Goal: Information Seeking & Learning: Learn about a topic

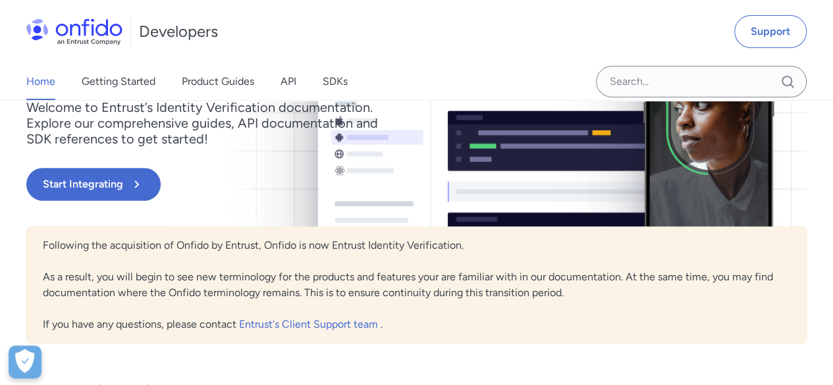
scroll to position [183, 0]
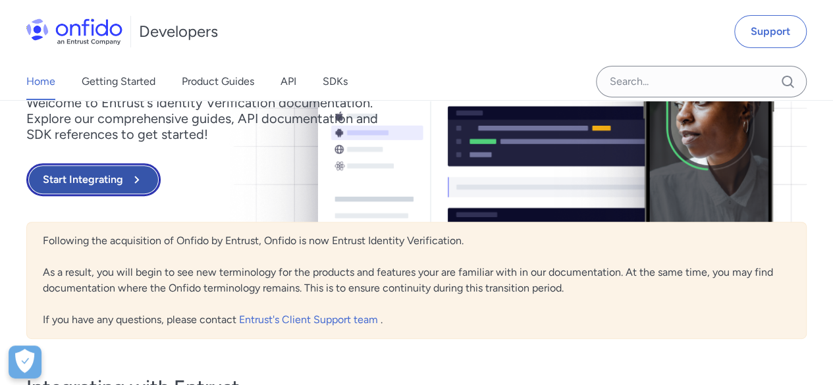
click at [90, 182] on button "Start Integrating" at bounding box center [93, 179] width 134 height 33
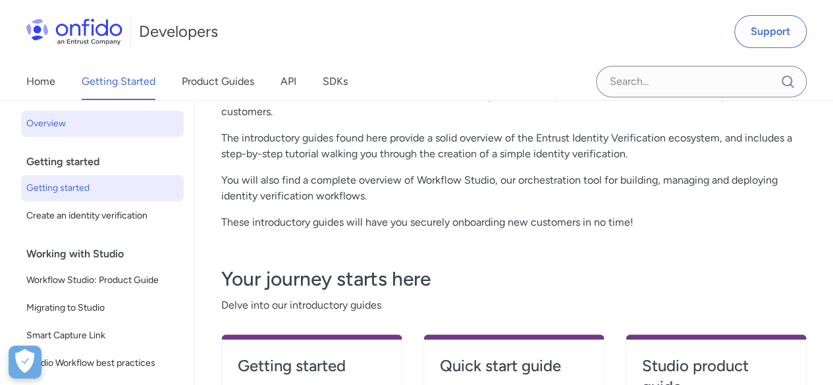
click at [100, 187] on span "Getting started" at bounding box center [102, 188] width 152 height 16
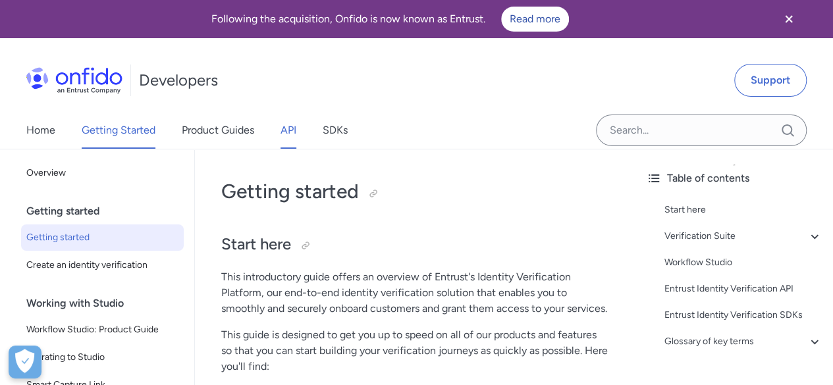
click at [295, 132] on link "API" at bounding box center [288, 130] width 16 height 37
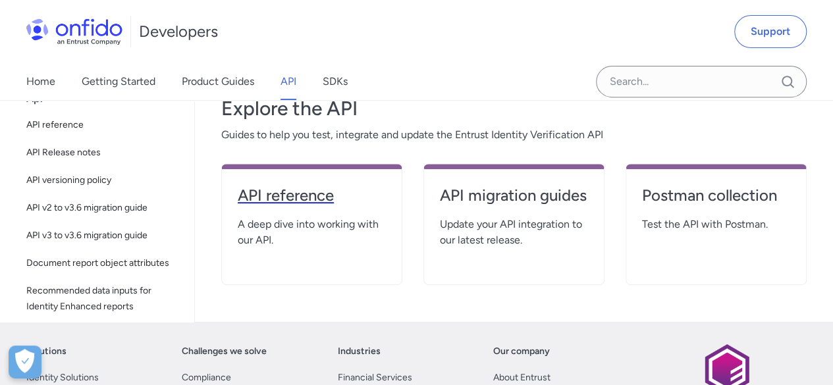
scroll to position [243, 0]
click at [319, 197] on h4 "API reference" at bounding box center [312, 194] width 148 height 21
select select "http"
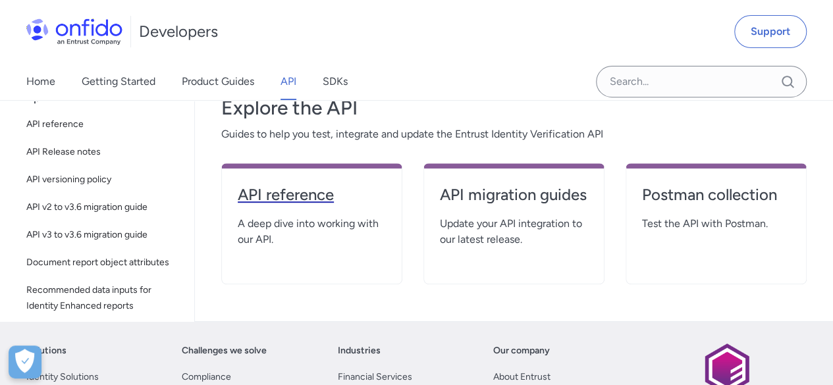
select select "http"
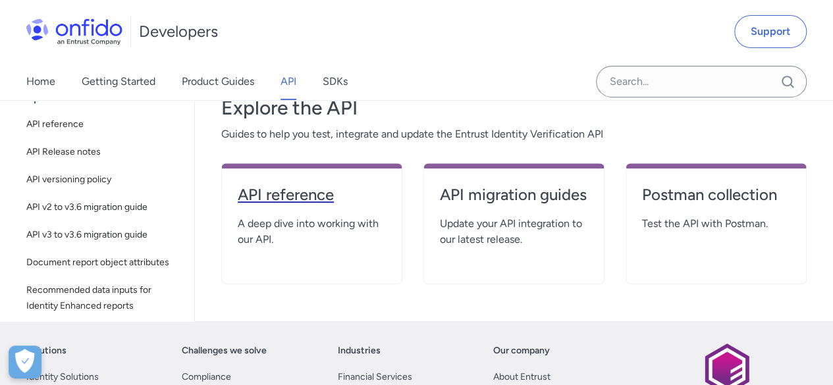
select select "http"
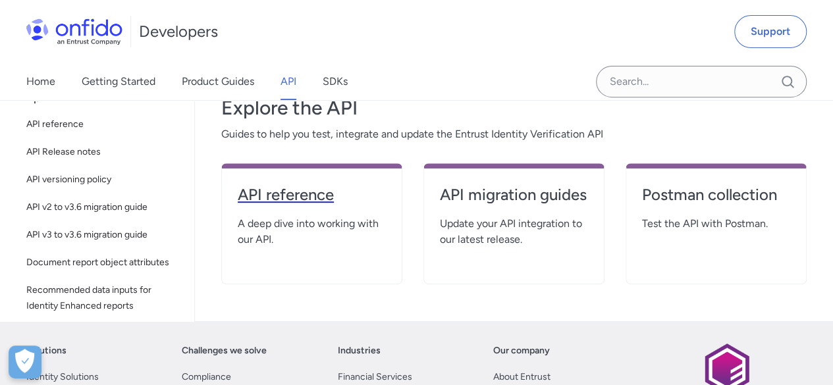
select select "http"
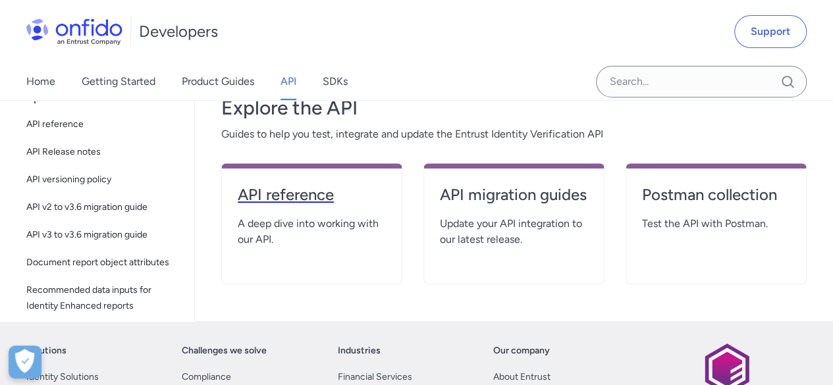
select select "http"
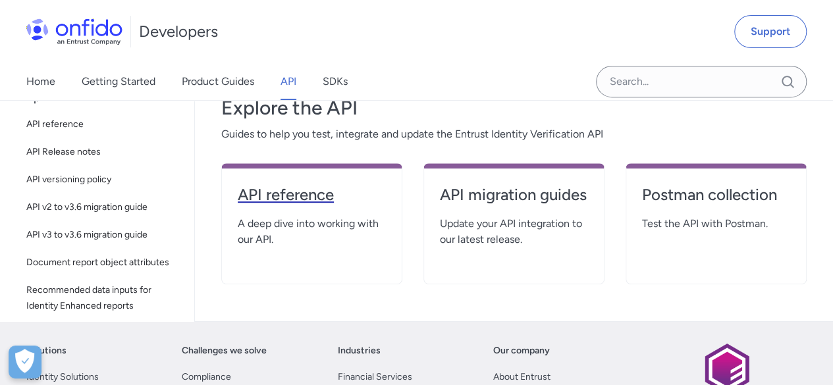
select select "http"
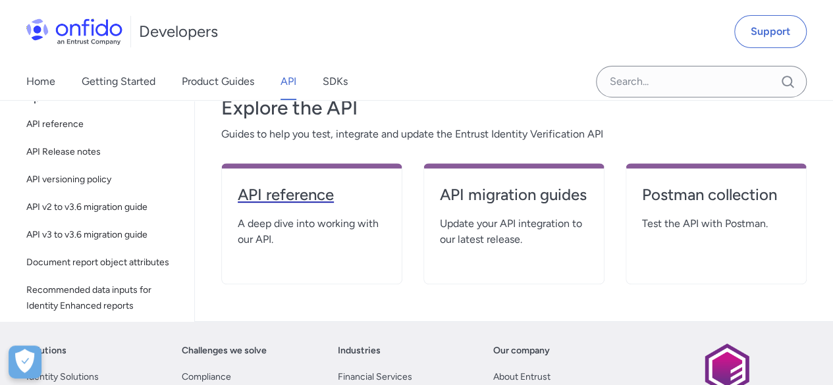
select select "http"
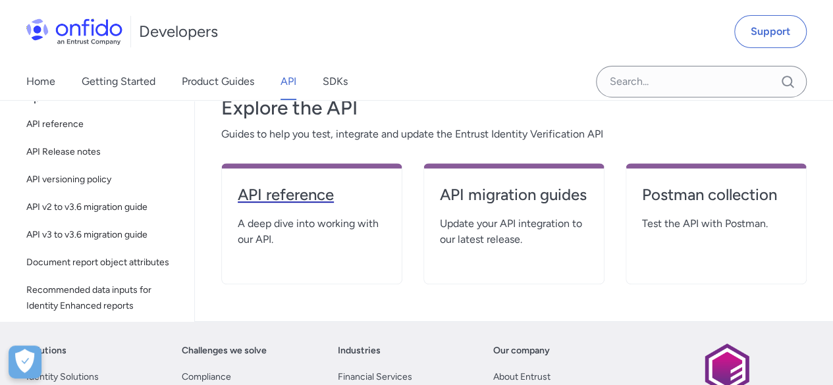
select select "http"
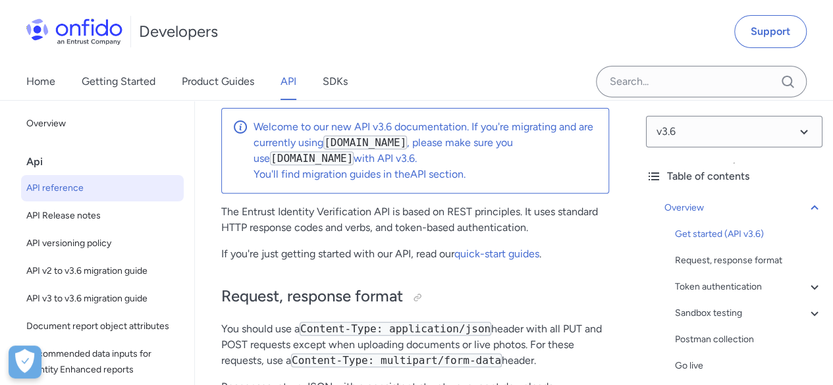
scroll to position [161, 0]
drag, startPoint x: 440, startPoint y: 174, endPoint x: 431, endPoint y: 172, distance: 9.6
click at [431, 172] on link "API section" at bounding box center [436, 174] width 53 height 13
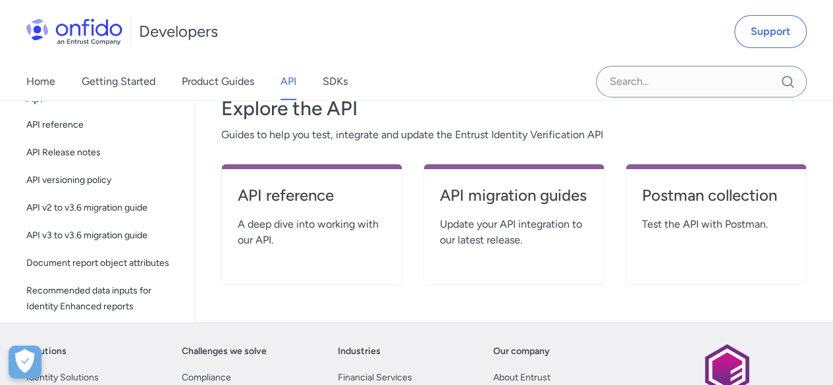
scroll to position [241, 0]
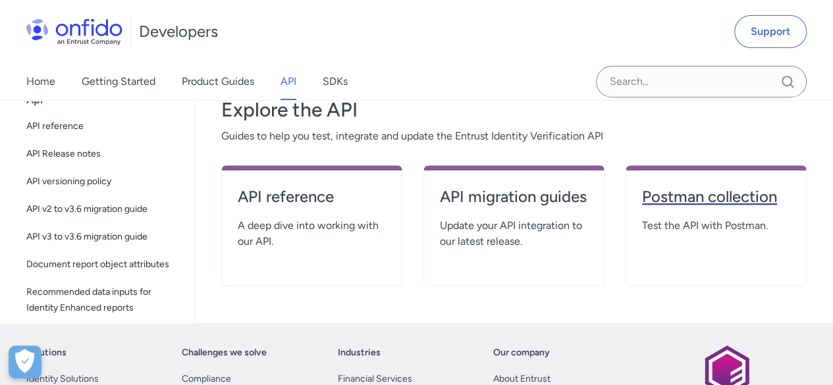
click at [684, 194] on h4 "Postman collection" at bounding box center [716, 196] width 148 height 21
